Goal: Information Seeking & Learning: Check status

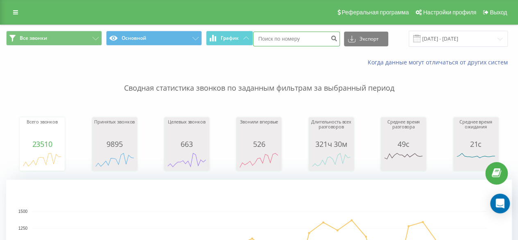
click at [307, 38] on input at bounding box center [296, 39] width 87 height 15
paste input "0666474375"
type input "0666474375"
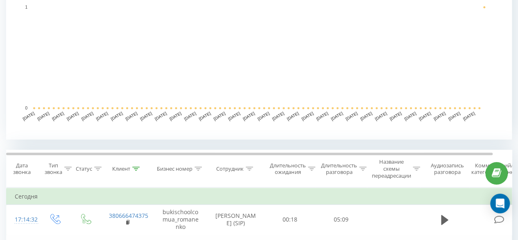
scroll to position [205, 0]
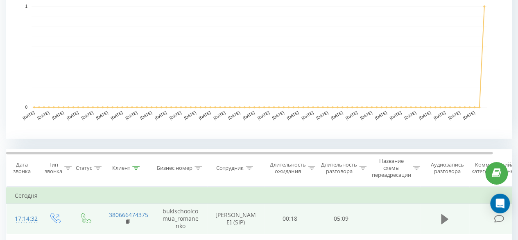
click at [440, 218] on button at bounding box center [445, 219] width 12 height 12
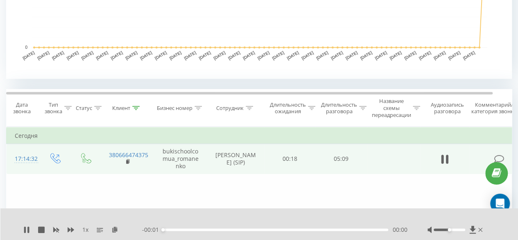
scroll to position [287, 0]
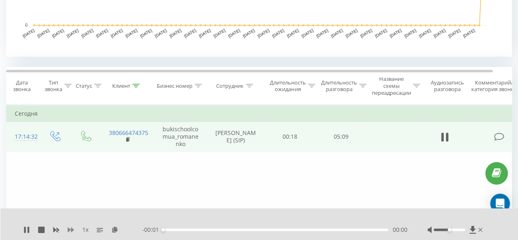
click at [72, 228] on icon at bounding box center [71, 229] width 7 height 7
click at [70, 230] on icon at bounding box center [71, 229] width 7 height 5
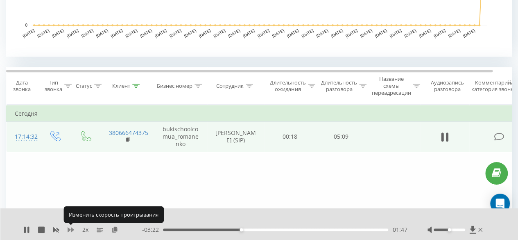
click at [70, 230] on icon at bounding box center [71, 229] width 7 height 5
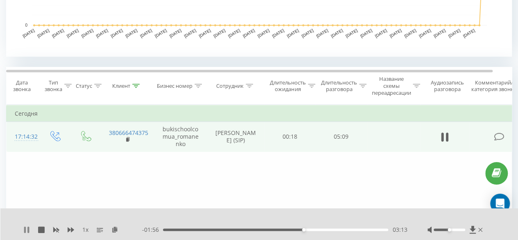
click at [26, 228] on icon at bounding box center [26, 229] width 7 height 7
